Goal: Information Seeking & Learning: Learn about a topic

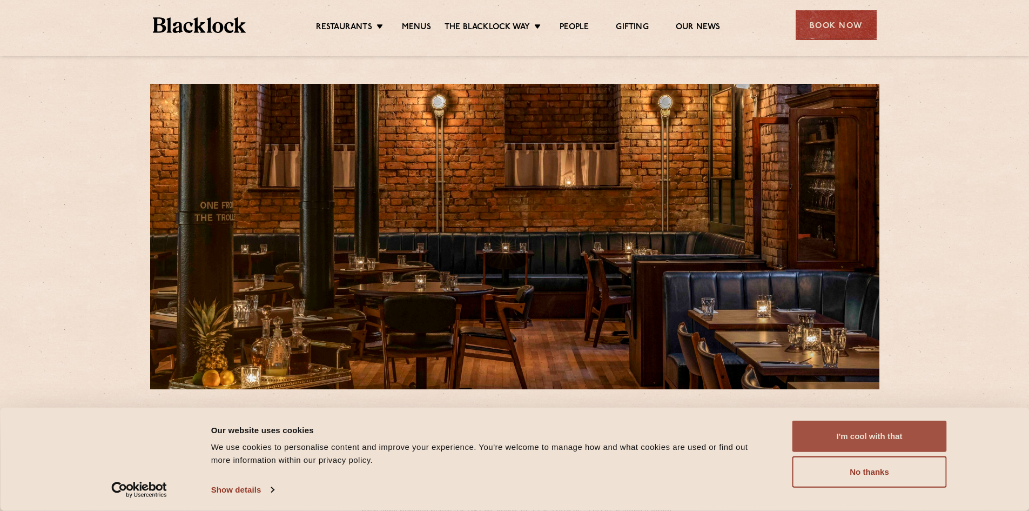
click at [865, 436] on button "I'm cool with that" at bounding box center [870, 435] width 155 height 31
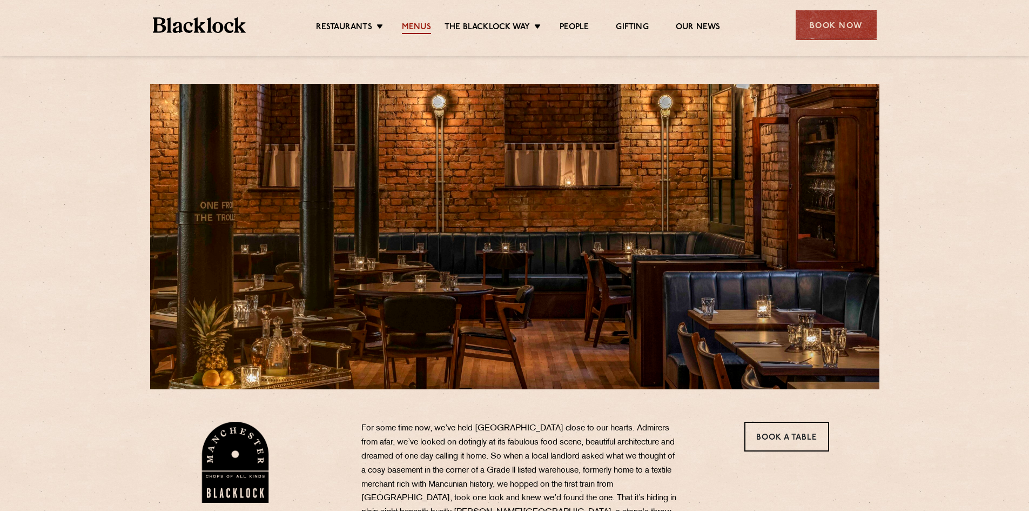
click at [410, 28] on link "Menus" at bounding box center [416, 28] width 29 height 12
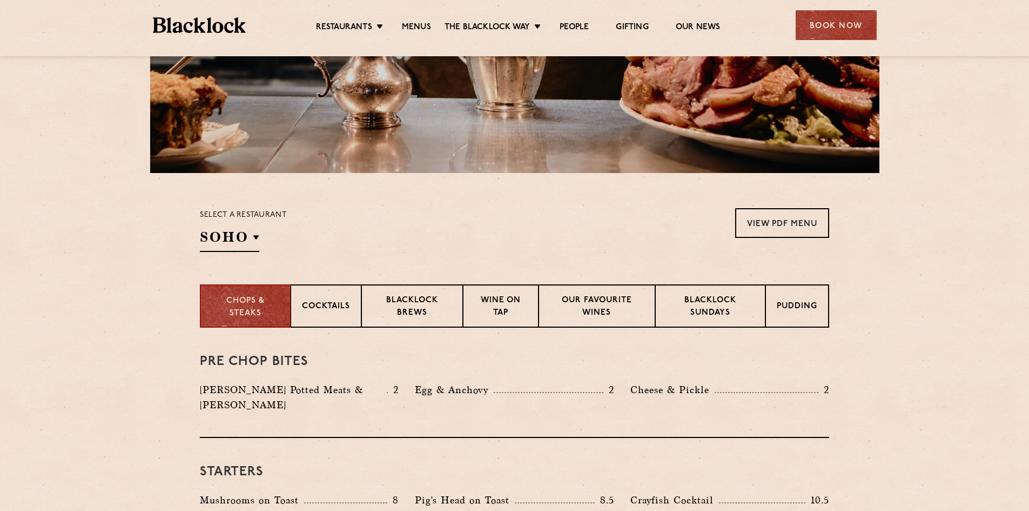
scroll to position [54, 0]
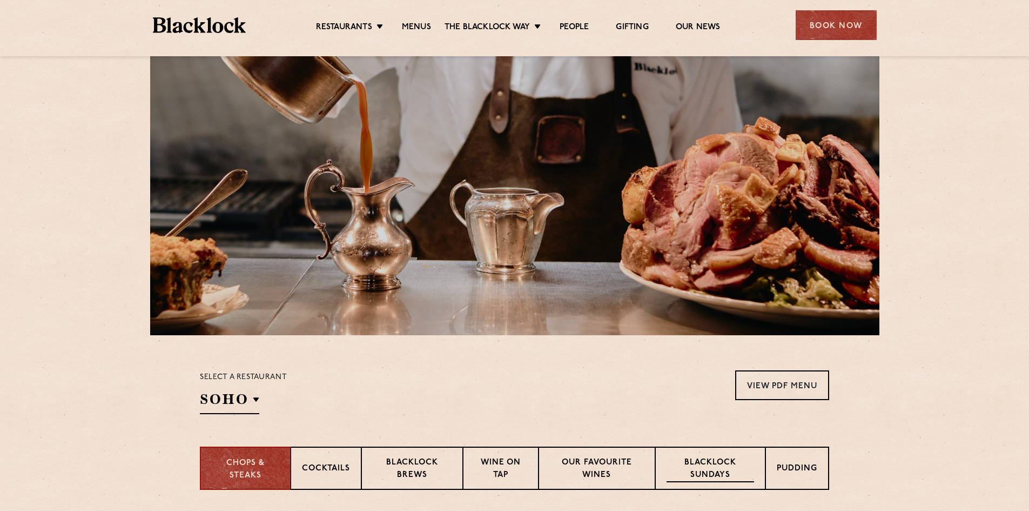
click at [707, 464] on p "Blacklock Sundays" at bounding box center [711, 469] width 88 height 25
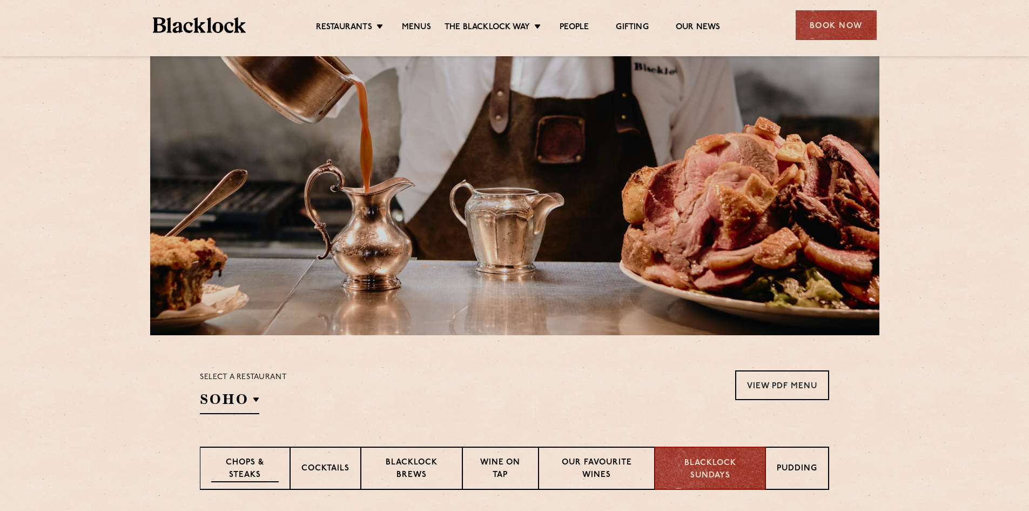
click at [254, 473] on p "Chops & Steaks" at bounding box center [245, 469] width 68 height 25
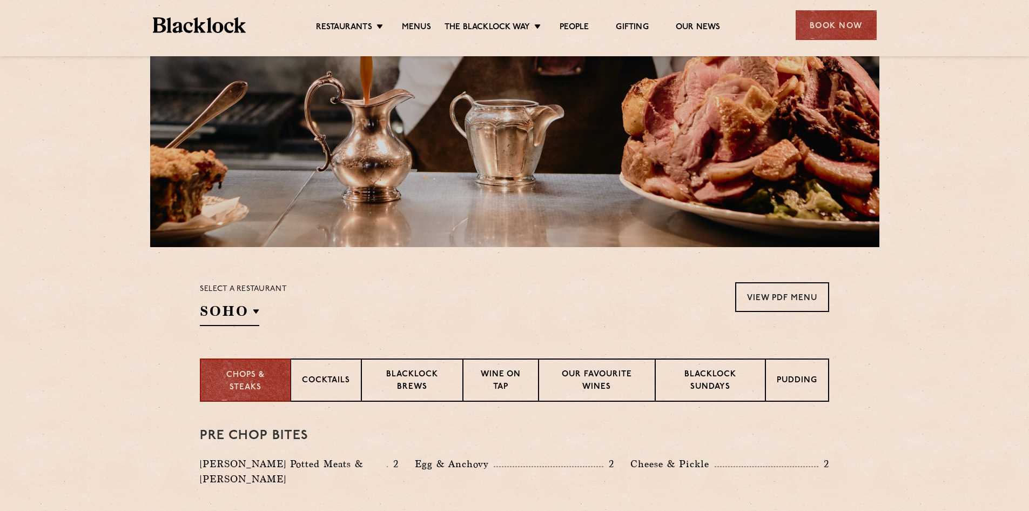
scroll to position [0, 0]
